Goal: Transaction & Acquisition: Purchase product/service

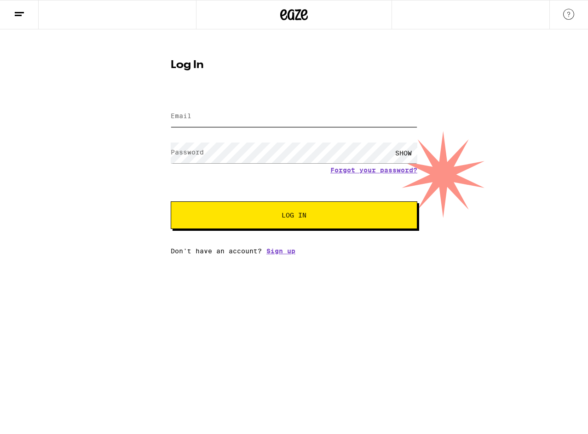
type input "[EMAIL_ADDRESS][DOMAIN_NAME]"
click at [291, 218] on span "Log In" at bounding box center [294, 215] width 25 height 6
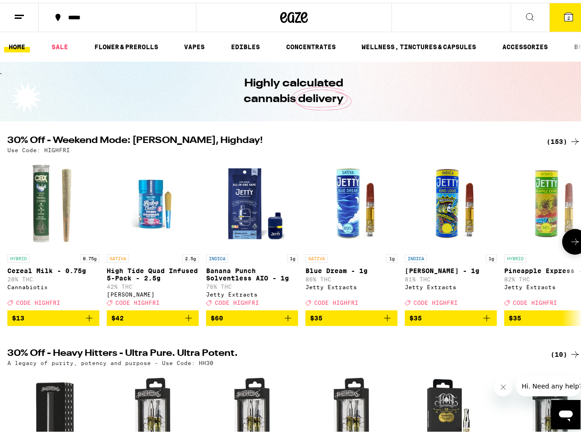
click at [570, 240] on icon at bounding box center [575, 239] width 11 height 11
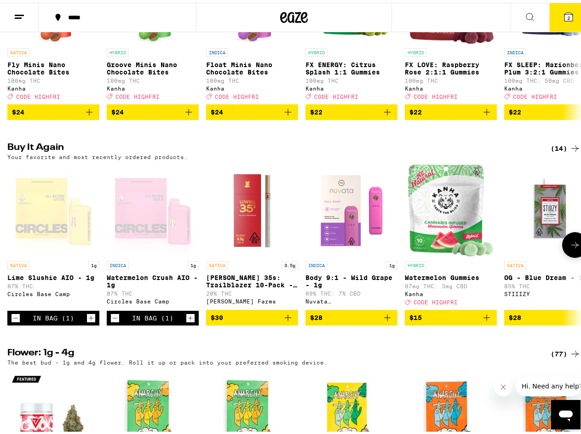
scroll to position [736, 0]
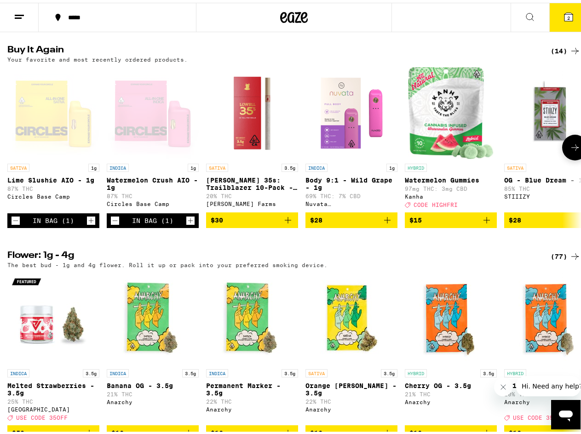
click at [148, 138] on div "Open page for Watermelon Crush AIO - 1g from Circles Base Camp" at bounding box center [153, 110] width 92 height 92
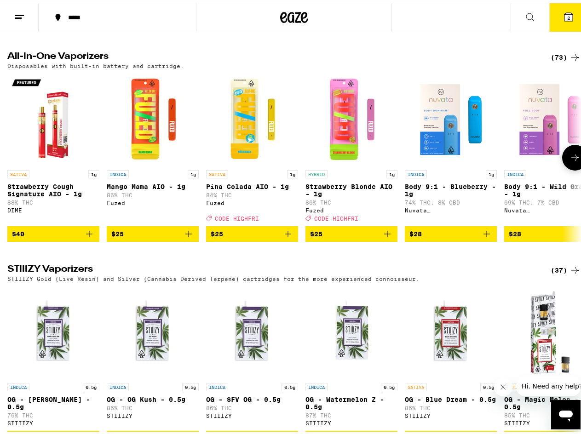
scroll to position [1564, 0]
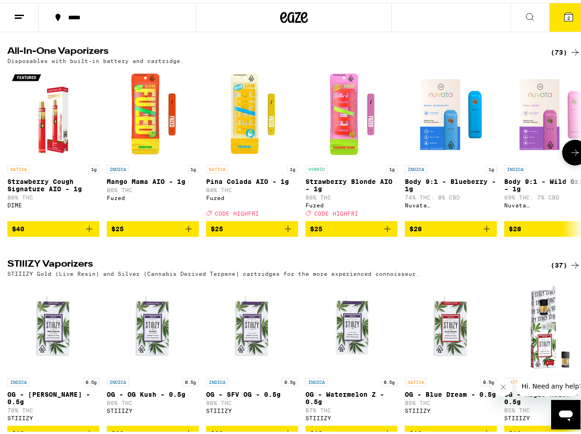
click at [570, 156] on icon at bounding box center [575, 149] width 11 height 11
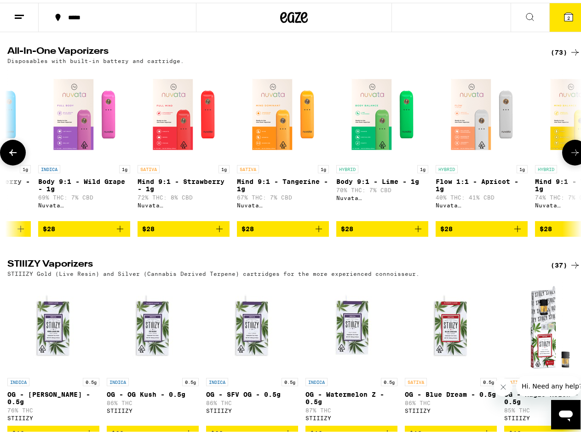
click at [570, 156] on icon at bounding box center [575, 149] width 11 height 11
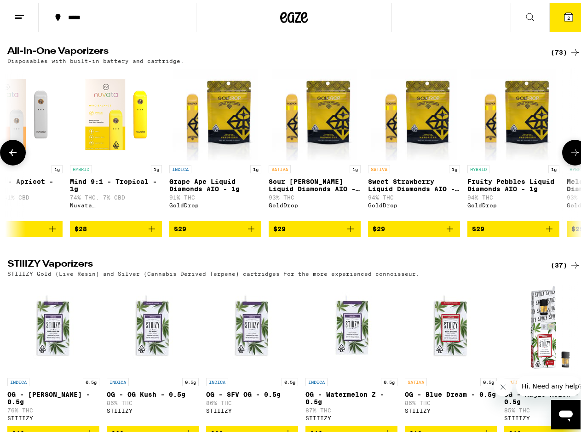
scroll to position [0, 932]
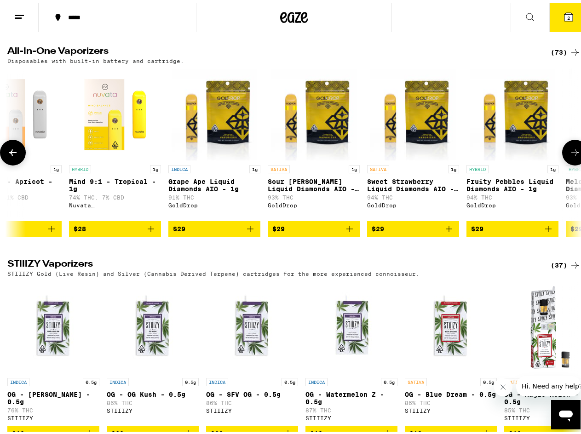
click at [570, 156] on icon at bounding box center [575, 149] width 11 height 11
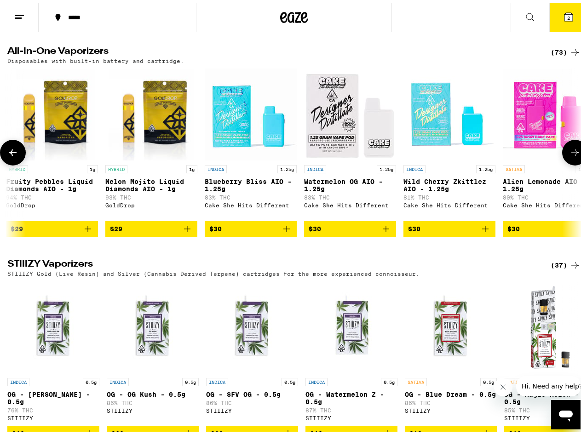
scroll to position [0, 1398]
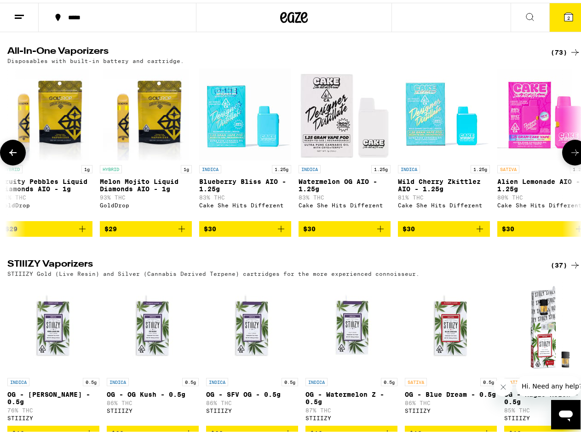
click at [570, 156] on icon at bounding box center [575, 149] width 11 height 11
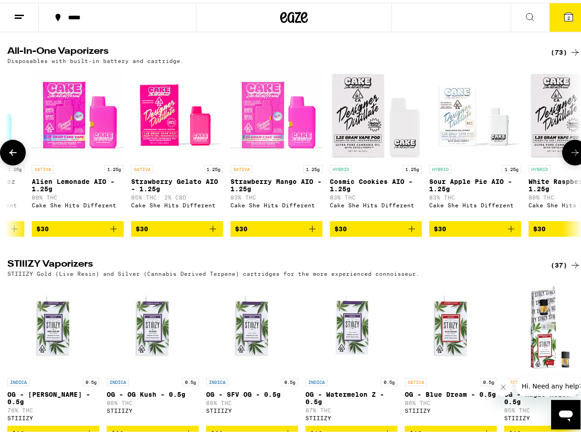
scroll to position [0, 1864]
click at [570, 156] on icon at bounding box center [575, 149] width 11 height 11
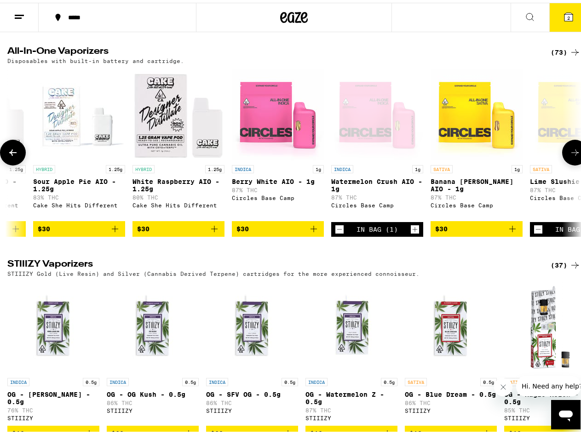
scroll to position [0, 2330]
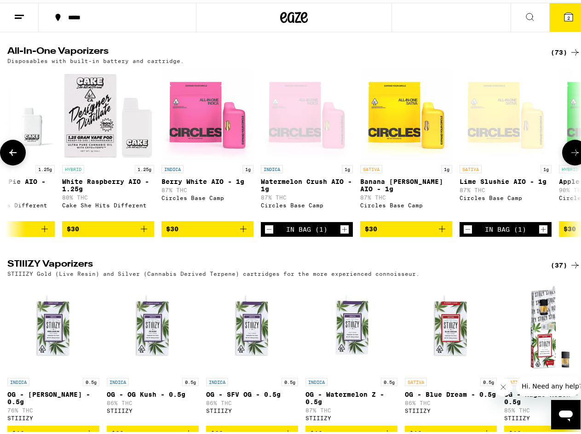
click at [570, 156] on icon at bounding box center [575, 149] width 11 height 11
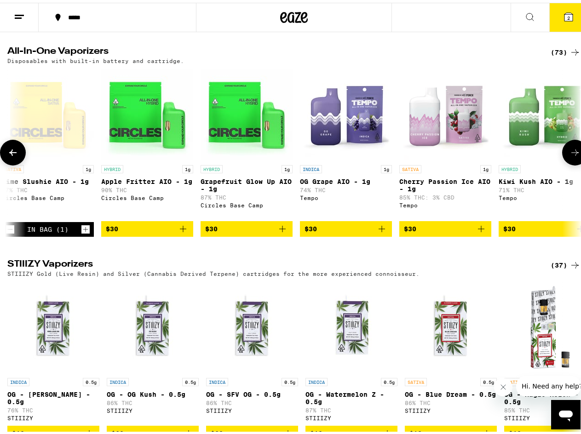
scroll to position [0, 2797]
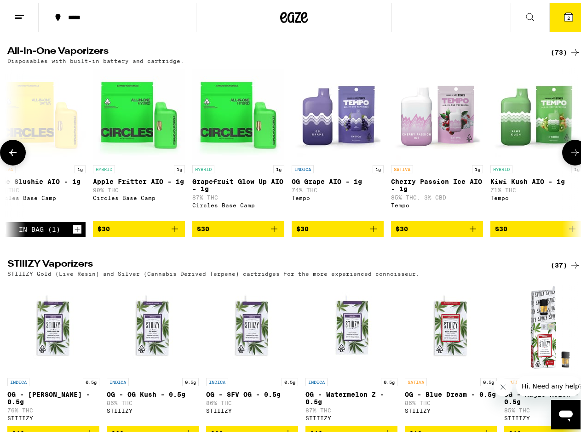
click at [15, 156] on icon at bounding box center [12, 149] width 11 height 11
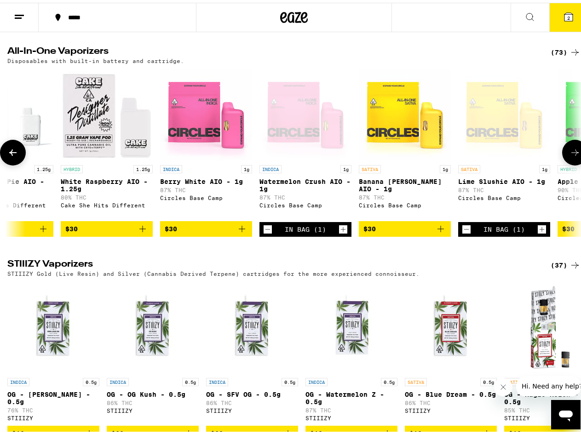
scroll to position [0, 2330]
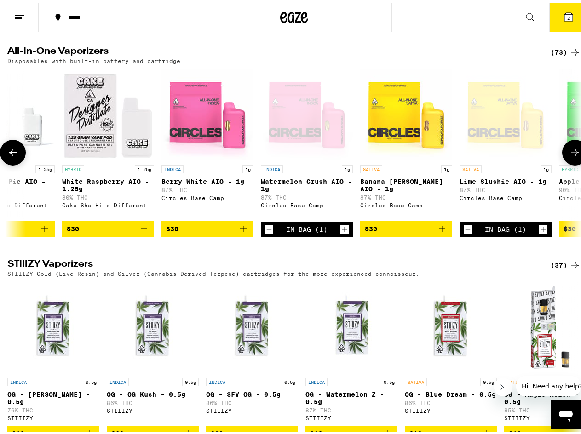
click at [21, 163] on button at bounding box center [13, 150] width 26 height 26
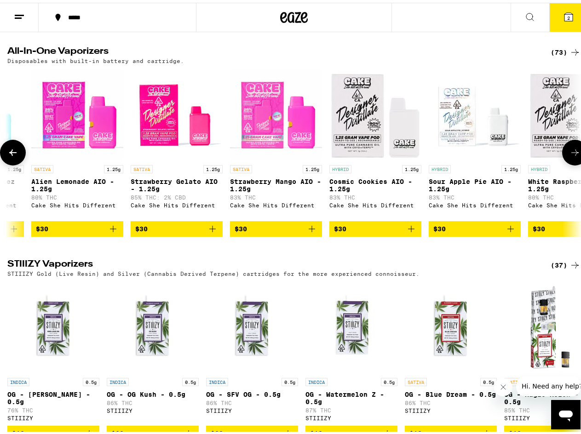
click at [21, 163] on button at bounding box center [13, 150] width 26 height 26
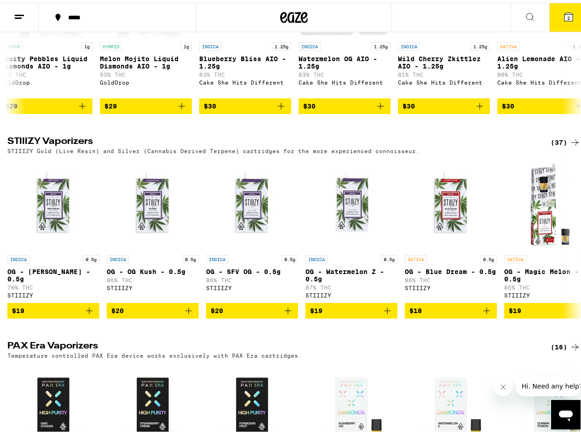
scroll to position [1656, 0]
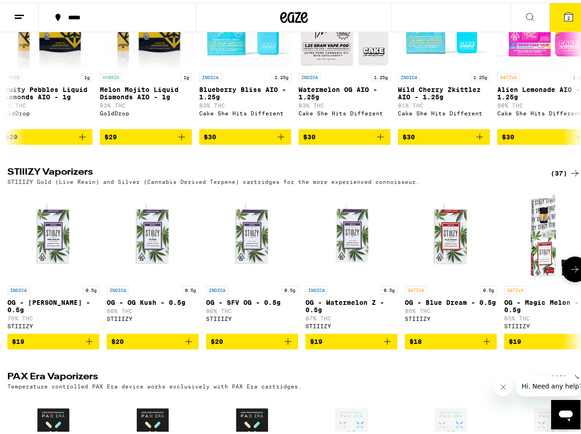
click at [572, 272] on icon at bounding box center [575, 266] width 11 height 11
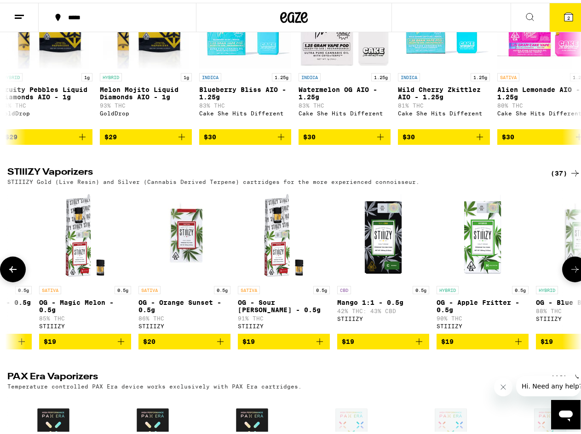
scroll to position [0, 466]
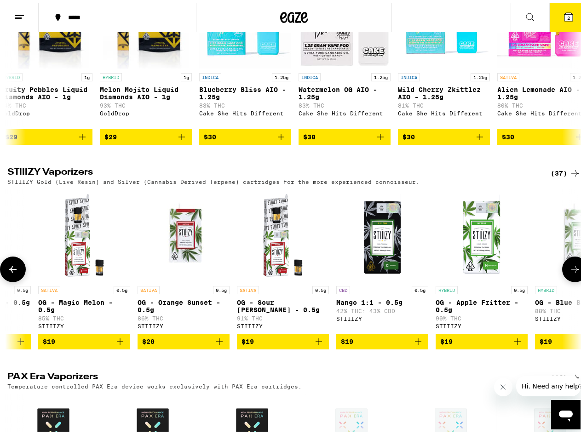
click at [572, 272] on icon at bounding box center [575, 266] width 11 height 11
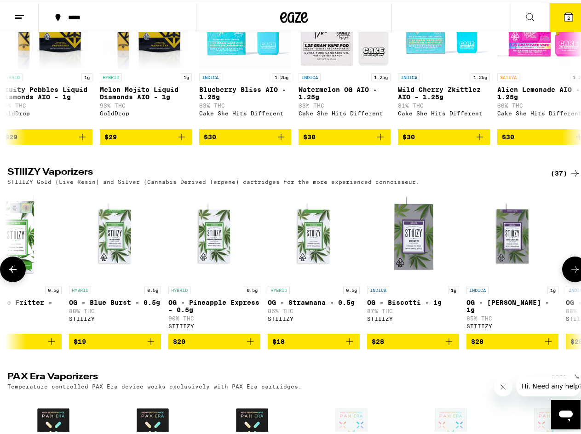
click at [572, 272] on icon at bounding box center [575, 266] width 11 height 11
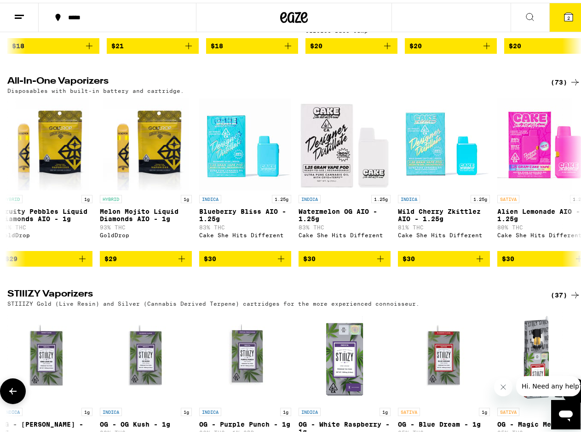
scroll to position [1518, 0]
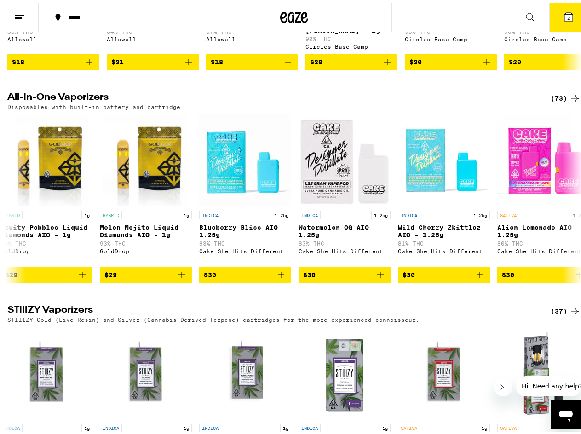
click at [570, 101] on icon at bounding box center [575, 95] width 11 height 11
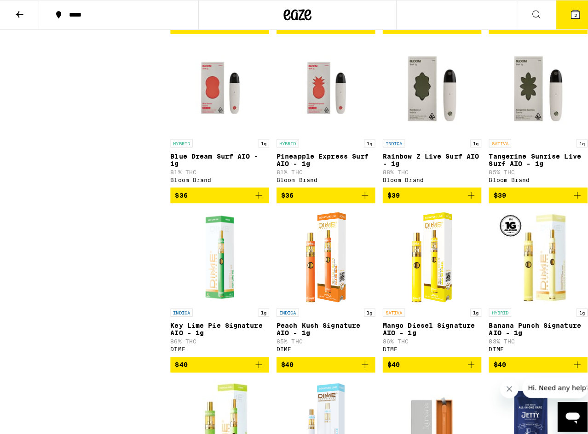
scroll to position [2623, 0]
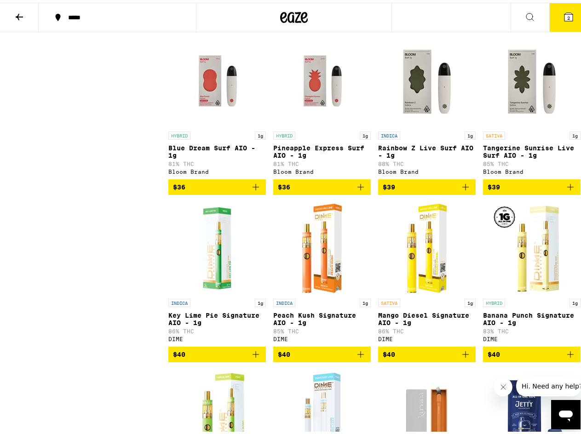
click at [460, 190] on icon "Add to bag" at bounding box center [465, 184] width 11 height 11
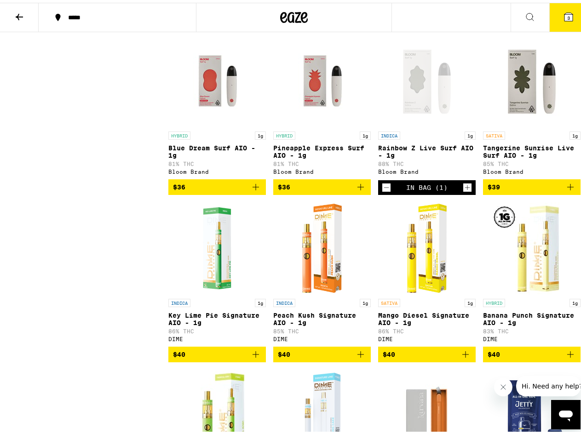
click at [565, 190] on icon "Add to bag" at bounding box center [570, 184] width 11 height 11
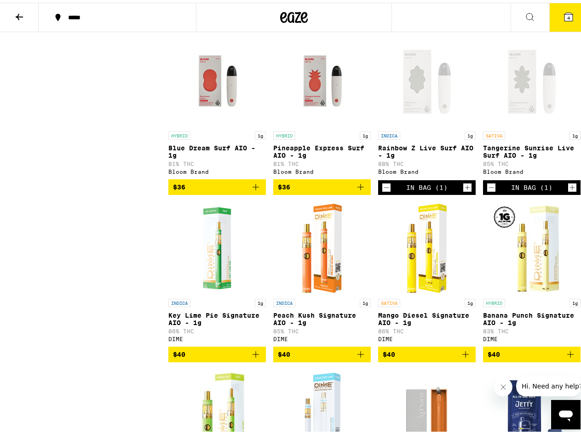
click at [554, 8] on button "4" at bounding box center [568, 14] width 39 height 29
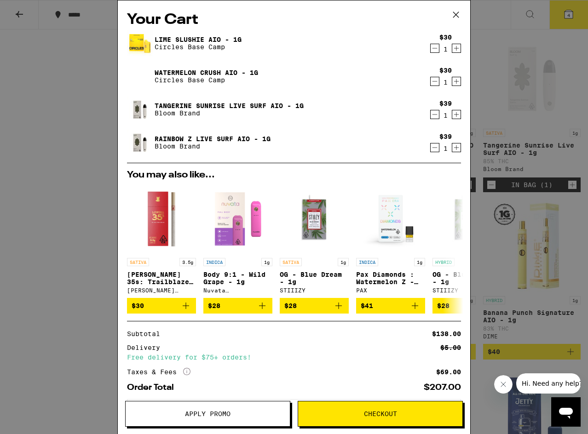
click at [431, 81] on icon "Decrement" at bounding box center [435, 81] width 8 height 11
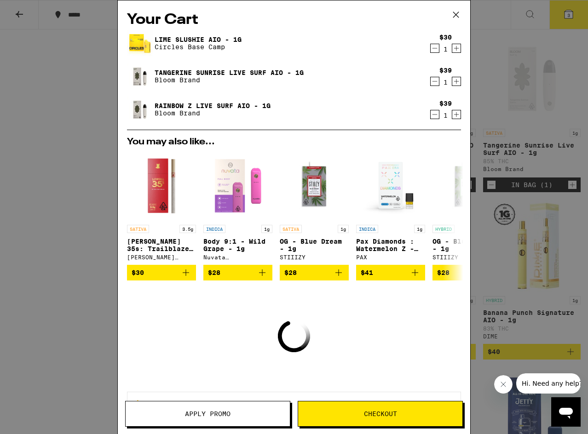
click at [431, 49] on icon "Decrement" at bounding box center [435, 48] width 8 height 11
